Goal: Task Accomplishment & Management: Complete application form

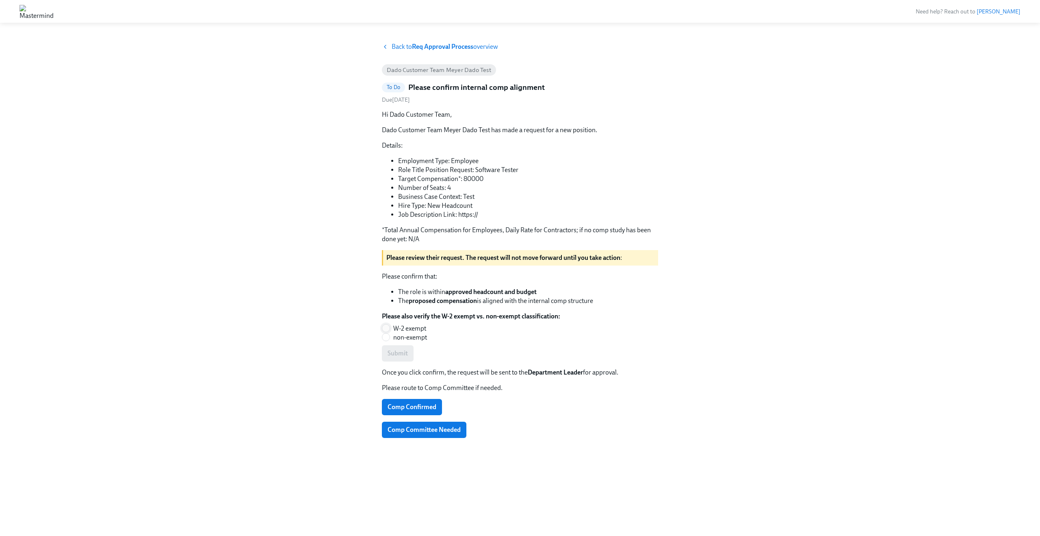
click at [390, 328] on span at bounding box center [386, 328] width 8 height 8
click at [390, 328] on input "W-2 exempt" at bounding box center [385, 327] width 7 height 7
radio input "true"
click at [392, 353] on span "Submit" at bounding box center [398, 353] width 20 height 8
click at [430, 406] on span "Comp Confirmed" at bounding box center [412, 407] width 49 height 8
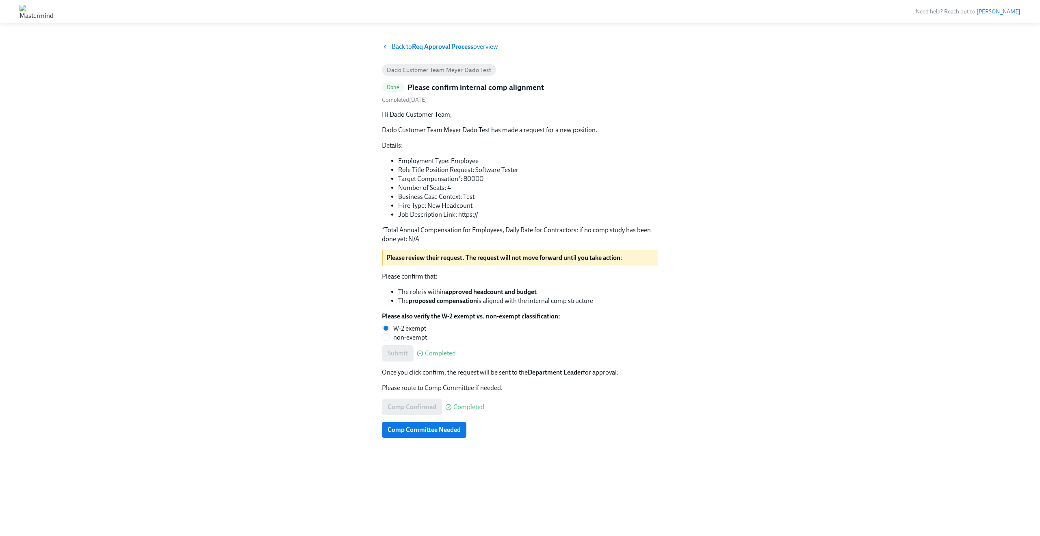
click at [299, 302] on div "Back to Req Approval Process overview Dado Customer Team Meyer Dado Test Done P…" at bounding box center [520, 279] width 1001 height 474
